Goal: Task Accomplishment & Management: Contribute content

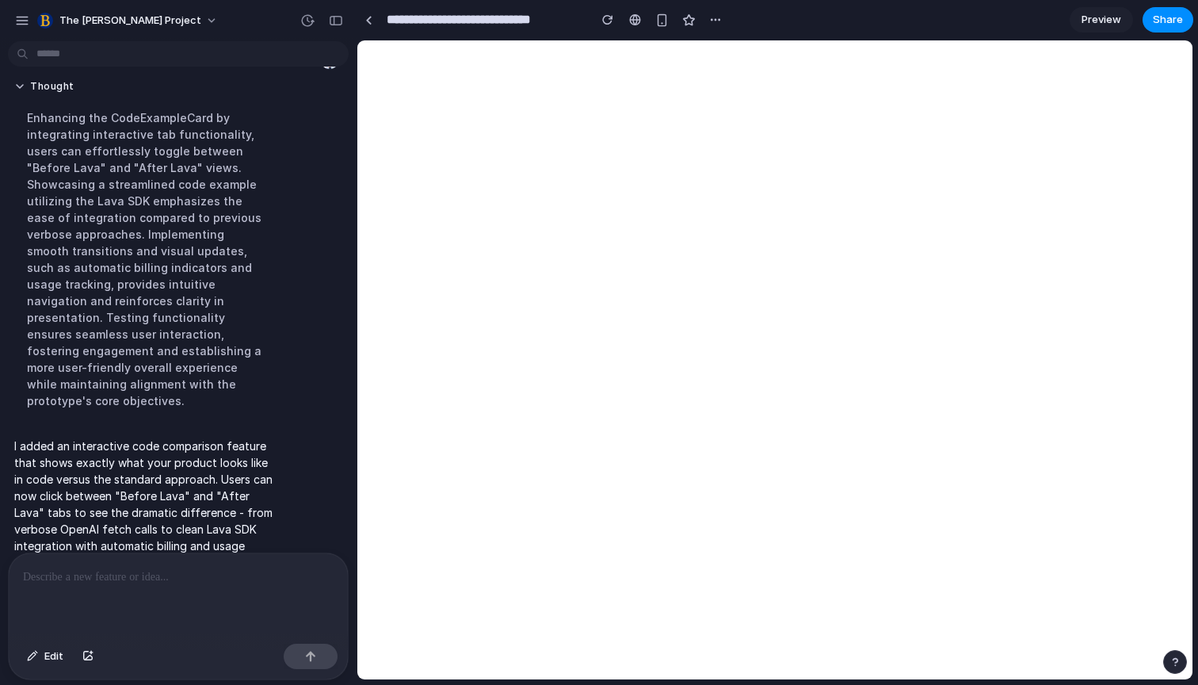
scroll to position [384, 0]
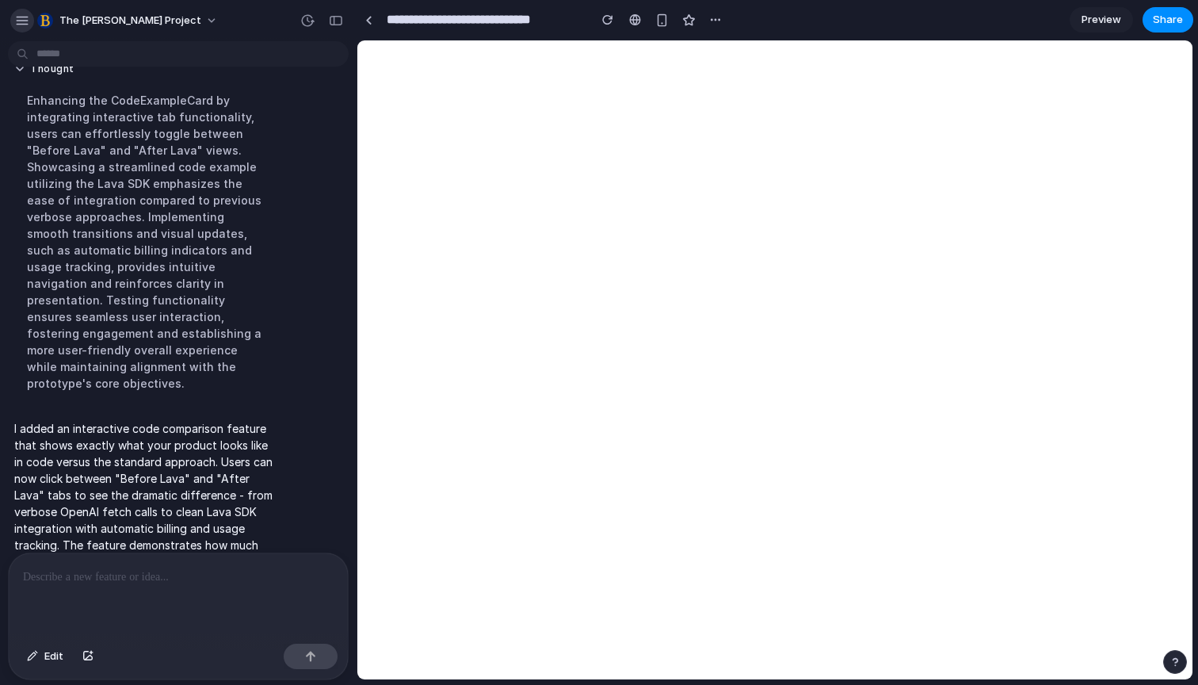
click at [26, 26] on div "button" at bounding box center [22, 20] width 14 height 14
click at [266, 440] on p "I added an interactive code comparison feature that shows exactly what your pro…" at bounding box center [146, 503] width 265 height 166
click at [233, 562] on div at bounding box center [178, 595] width 339 height 84
click at [366, 19] on div at bounding box center [368, 20] width 7 height 9
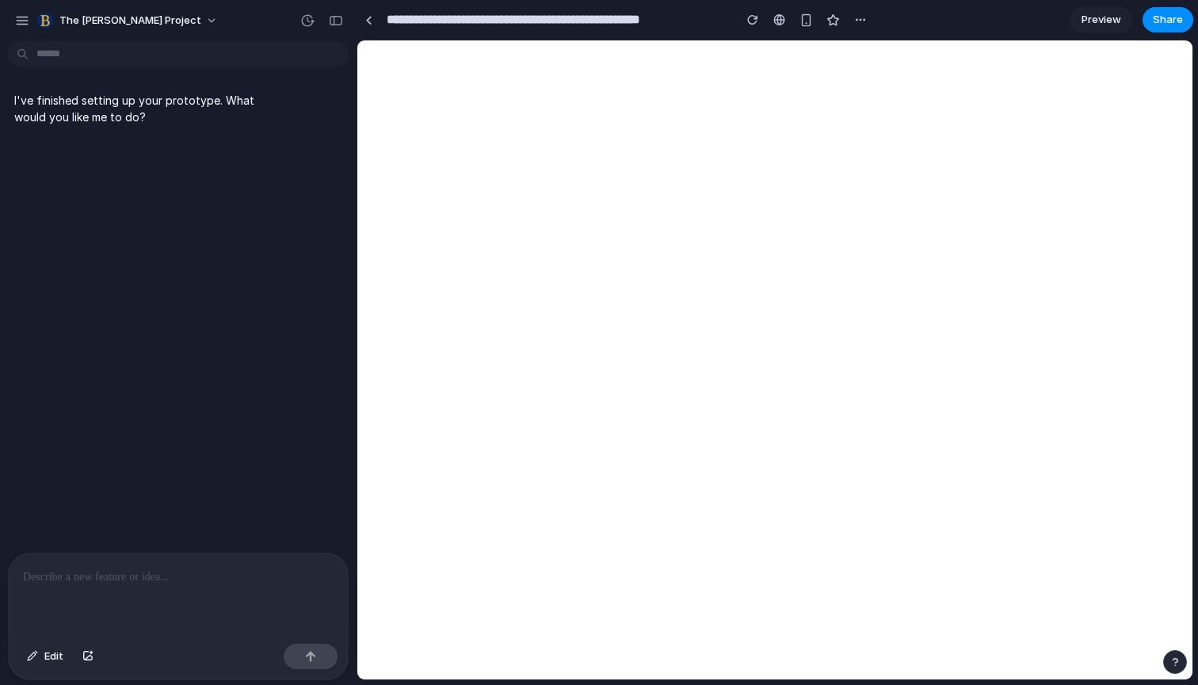
click at [174, 583] on p at bounding box center [178, 576] width 311 height 19
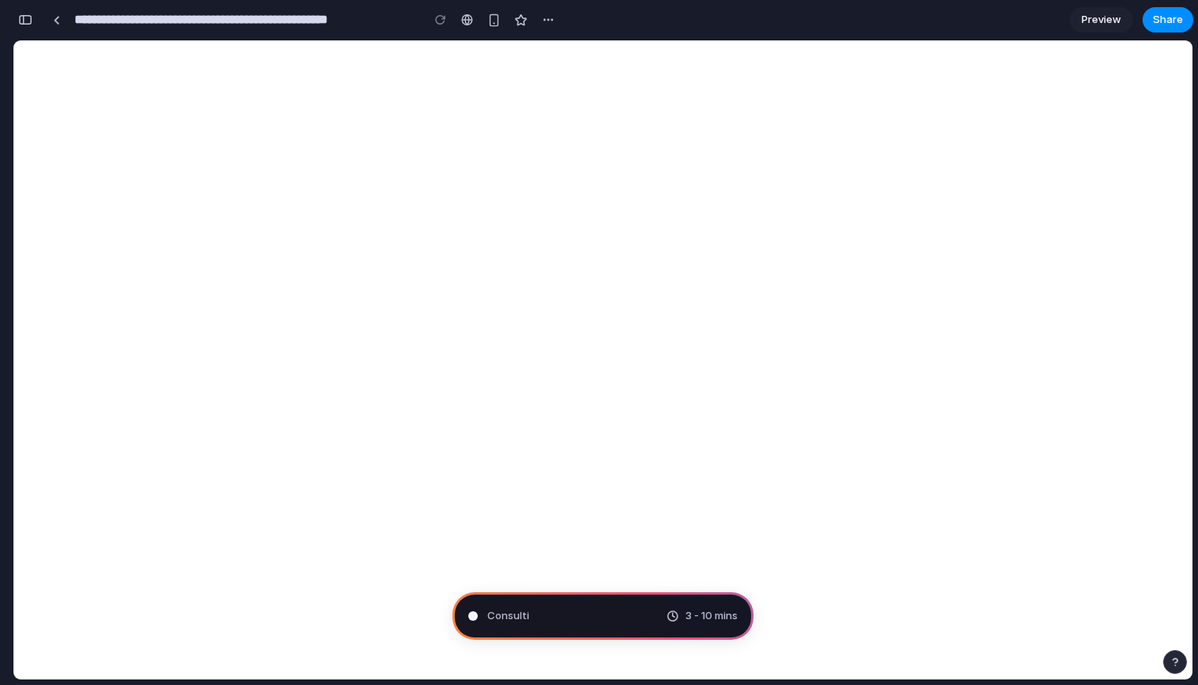
type input "**********"
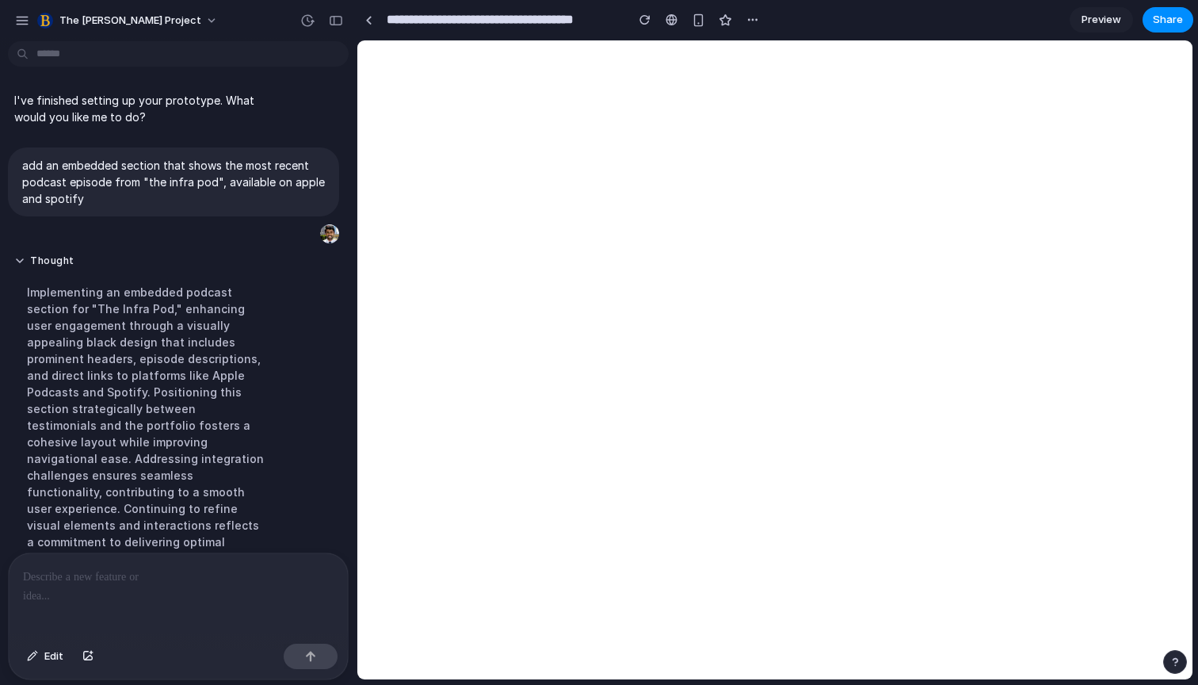
scroll to position [209, 0]
